Goal: Information Seeking & Learning: Find specific fact

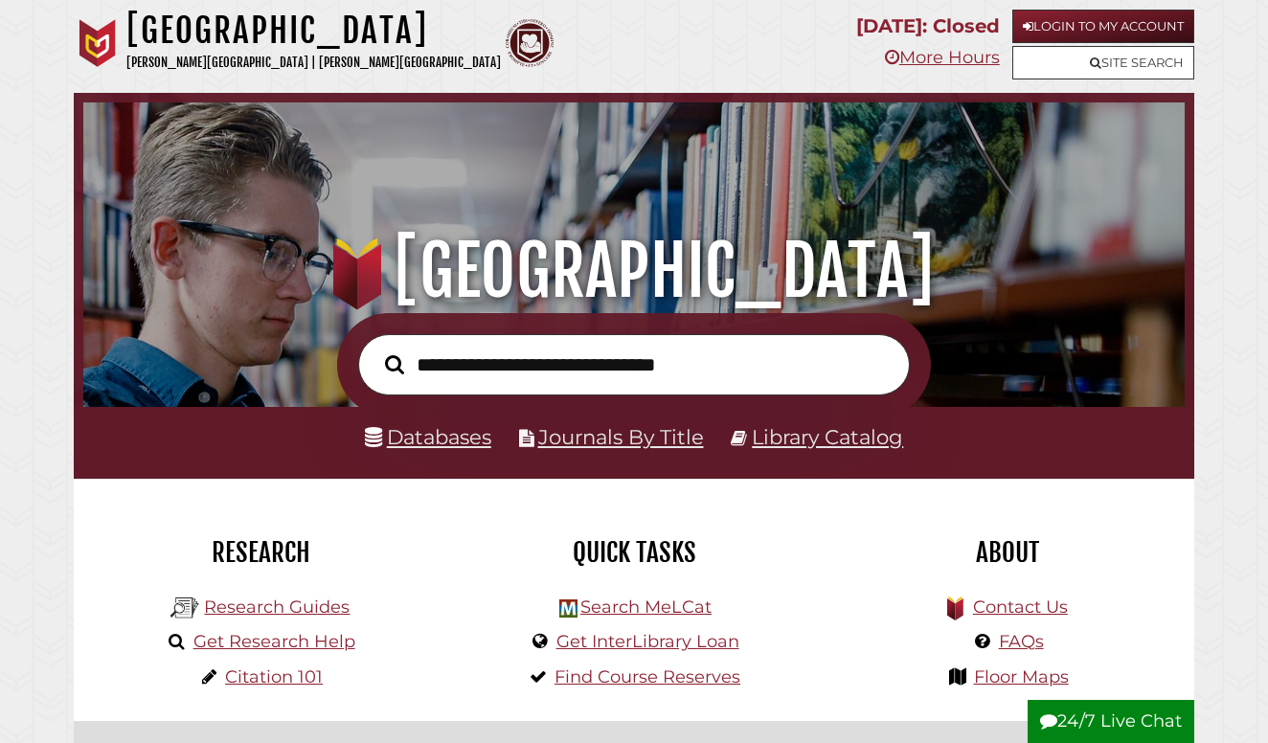
scroll to position [364, 1092]
click at [90, 9] on nav "Hekman Library Calvin University | Calvin Theological Seminary .cls-1 { fill: #…" at bounding box center [634, 46] width 1121 height 93
click at [572, 357] on input "text" at bounding box center [634, 364] width 552 height 61
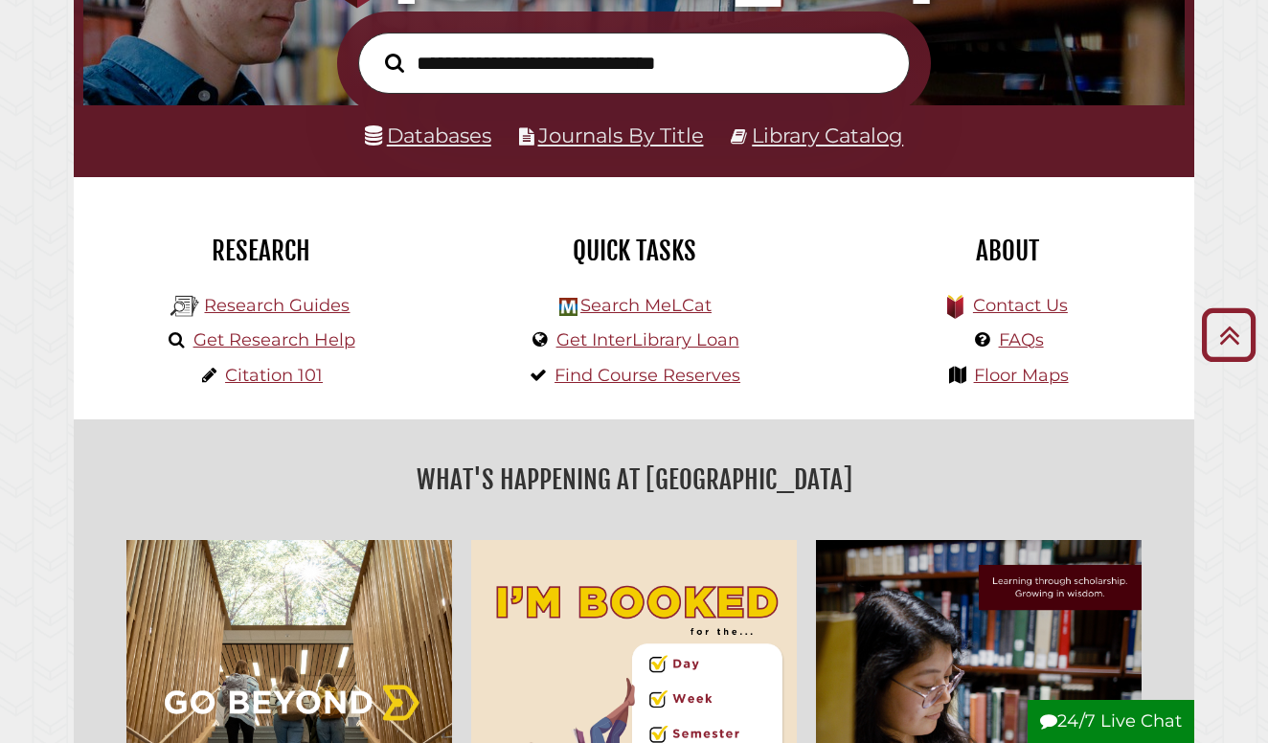
scroll to position [302, 0]
type input "***"
click at [394, 61] on button "Search" at bounding box center [395, 62] width 38 height 29
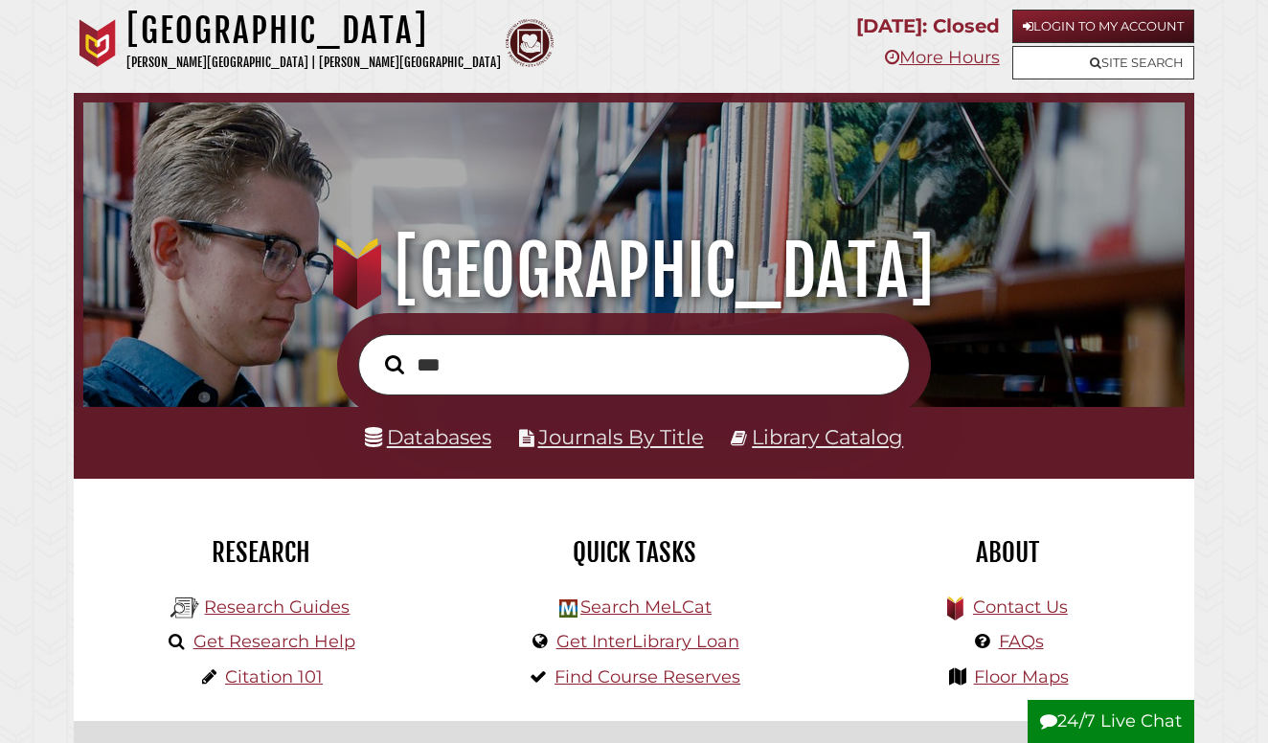
scroll to position [0, 0]
click at [1098, 20] on link "Login to My Account" at bounding box center [1104, 27] width 182 height 34
click at [302, 67] on p "[PERSON_NAME][GEOGRAPHIC_DATA] | [PERSON_NAME][GEOGRAPHIC_DATA]" at bounding box center [313, 63] width 375 height 22
click at [557, 339] on input "text" at bounding box center [634, 364] width 552 height 61
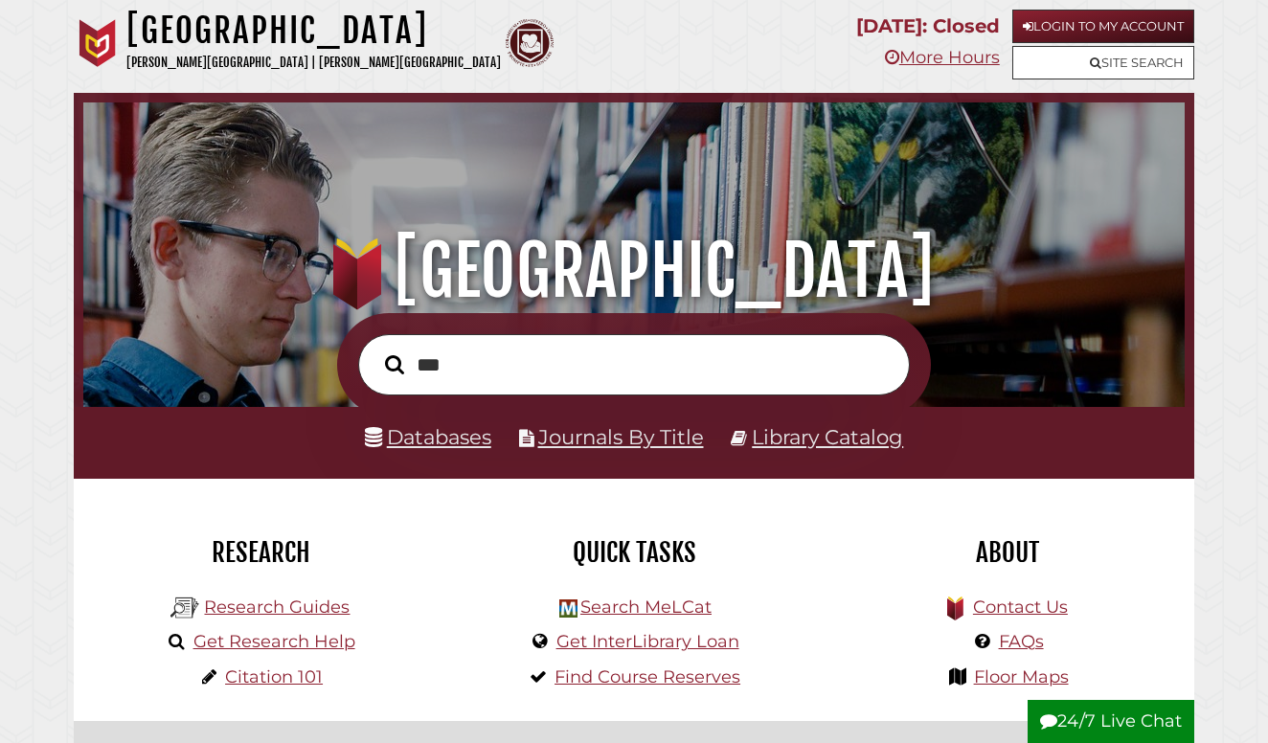
type input "***"
click at [394, 363] on button "Search" at bounding box center [395, 364] width 38 height 29
